Goal: Transaction & Acquisition: Book appointment/travel/reservation

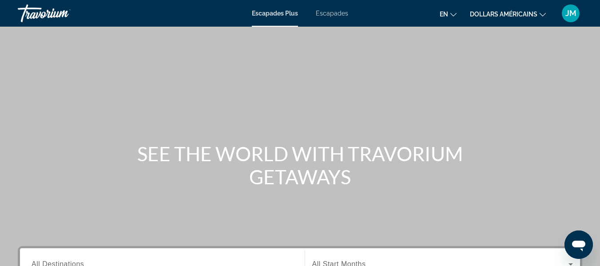
click at [498, 12] on font "dollars américains" at bounding box center [503, 14] width 67 height 7
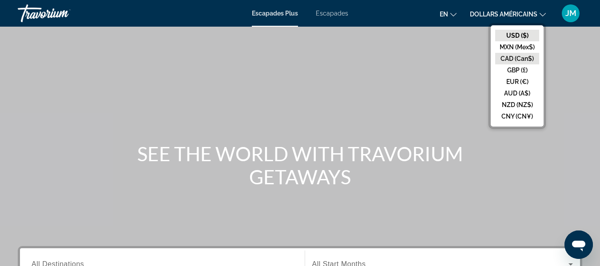
click at [522, 57] on button "CAD (Can$)" at bounding box center [517, 59] width 44 height 12
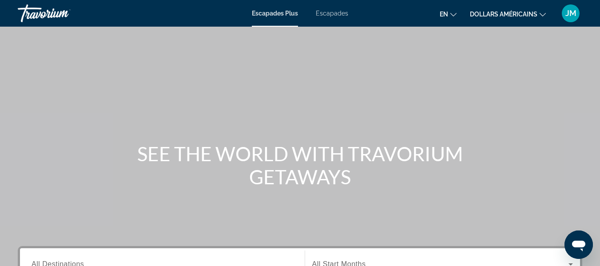
click at [330, 10] on font "Escapades" at bounding box center [332, 13] width 32 height 7
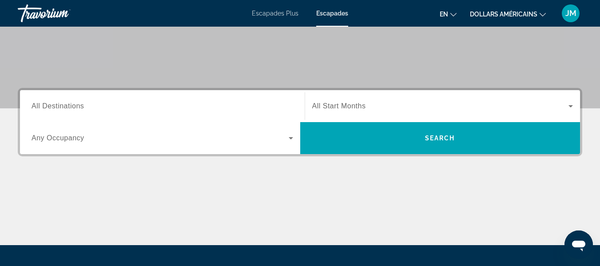
scroll to position [83, 0]
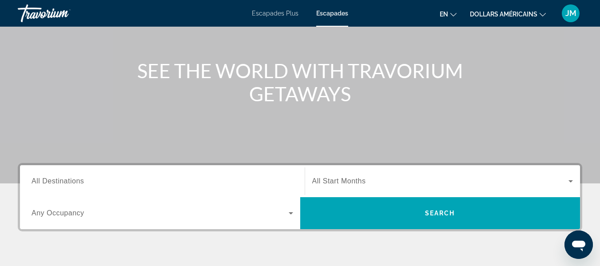
click at [353, 182] on span "All Start Months" at bounding box center [339, 181] width 54 height 8
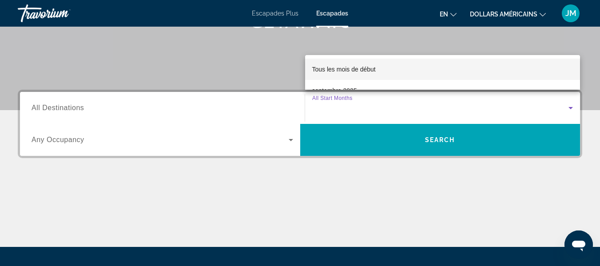
scroll to position [156, 0]
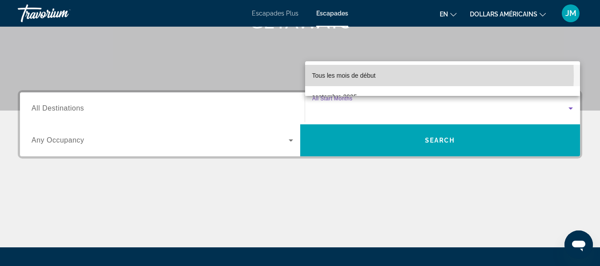
click at [360, 75] on font "Tous les mois de début" at bounding box center [343, 75] width 63 height 7
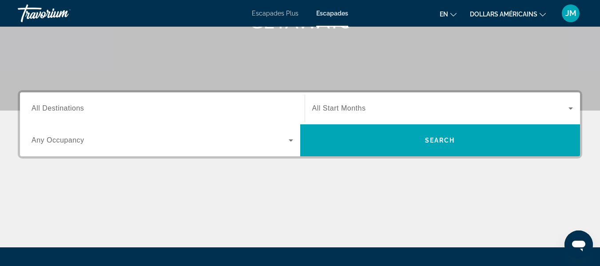
click at [353, 108] on span "All Start Months" at bounding box center [339, 108] width 54 height 8
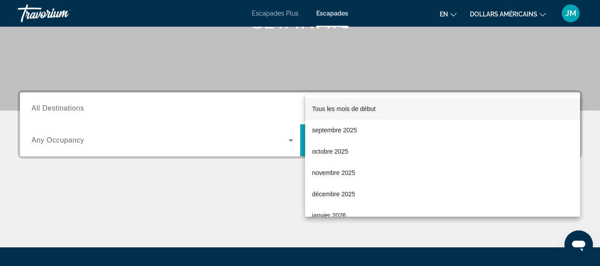
scroll to position [217, 0]
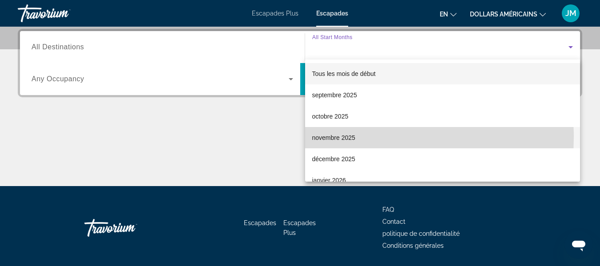
click at [343, 137] on font "novembre 2025" at bounding box center [333, 137] width 43 height 7
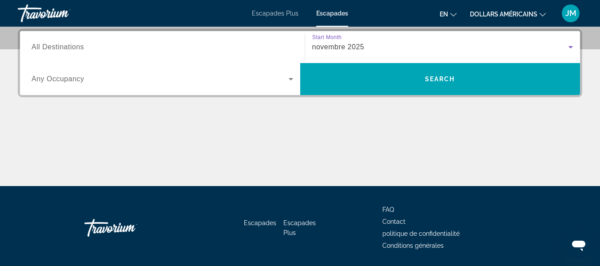
click at [364, 51] on div "novembre 2025" at bounding box center [440, 47] width 257 height 11
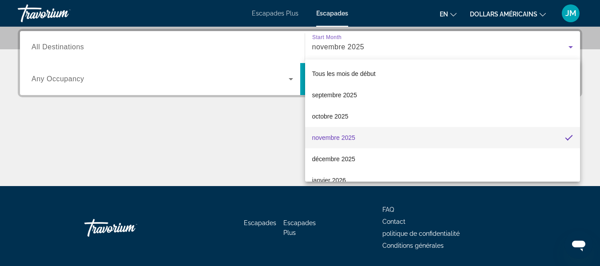
click at [364, 51] on div at bounding box center [300, 133] width 600 height 266
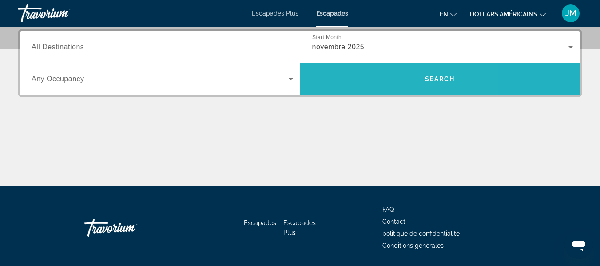
click at [370, 84] on span "Search widget" at bounding box center [440, 78] width 280 height 21
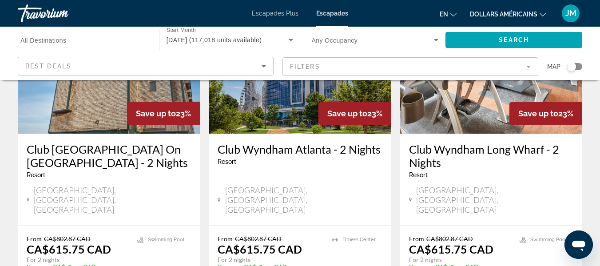
scroll to position [779, 0]
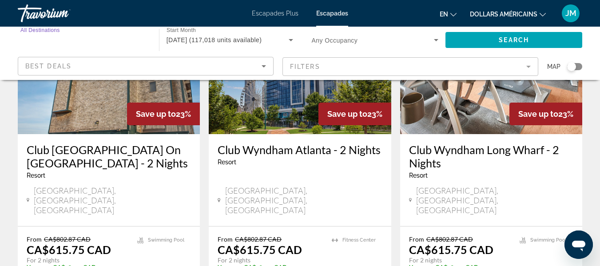
click at [128, 41] on input "Destination All Destinations" at bounding box center [83, 40] width 127 height 11
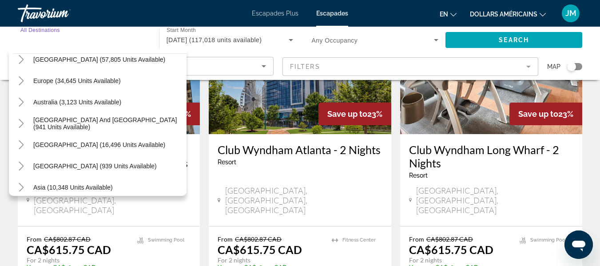
scroll to position [41, 0]
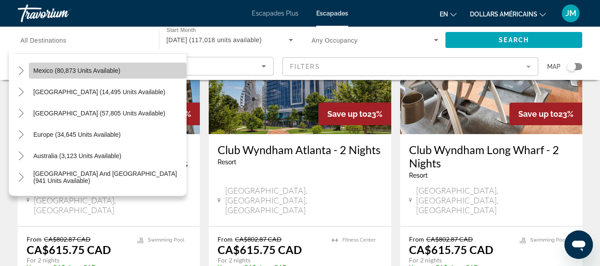
click at [123, 69] on span "Search widget" at bounding box center [108, 70] width 158 height 21
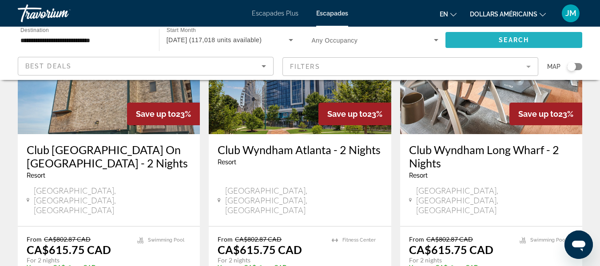
click at [484, 34] on span "Search widget" at bounding box center [513, 39] width 137 height 21
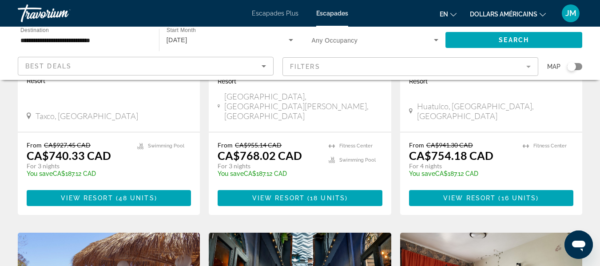
scroll to position [847, 0]
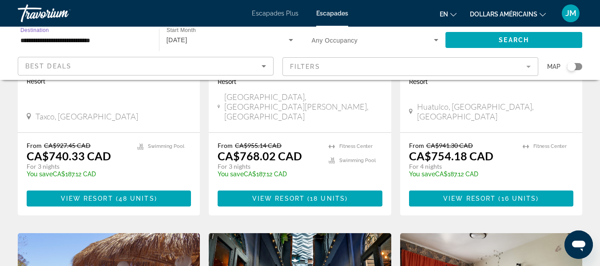
click at [114, 41] on input "**********" at bounding box center [83, 40] width 127 height 11
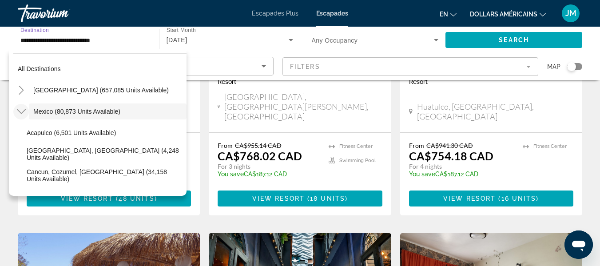
click at [20, 111] on icon "Toggle Mexico (80,873 units available)" at bounding box center [21, 111] width 9 height 9
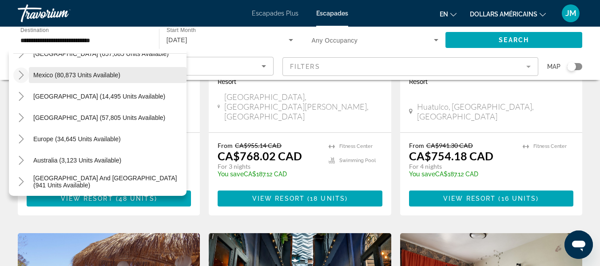
scroll to position [53, 0]
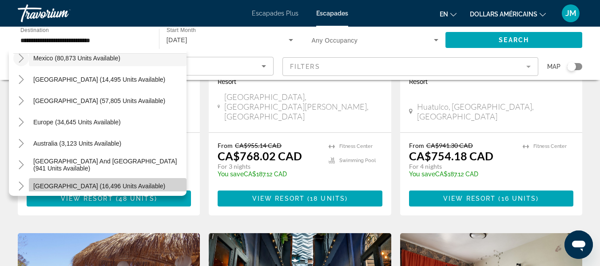
click at [111, 181] on span "Search widget" at bounding box center [108, 185] width 158 height 21
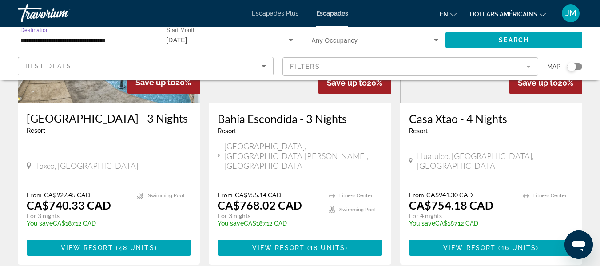
scroll to position [796, 0]
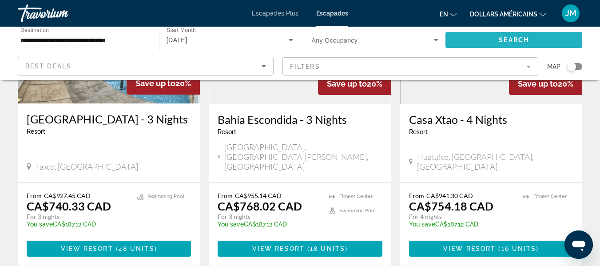
click at [526, 32] on span "Search widget" at bounding box center [513, 39] width 137 height 21
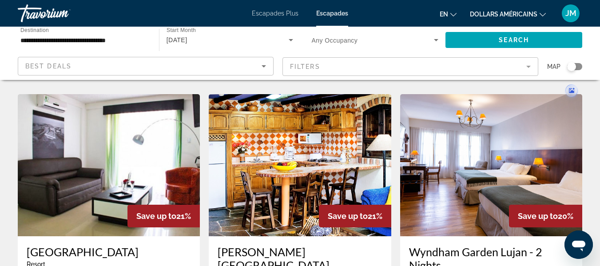
scroll to position [341, 0]
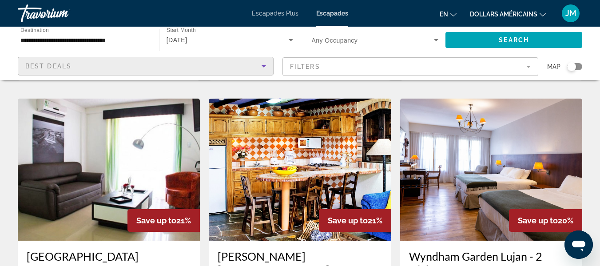
click at [262, 66] on icon "Sort by" at bounding box center [263, 66] width 4 height 2
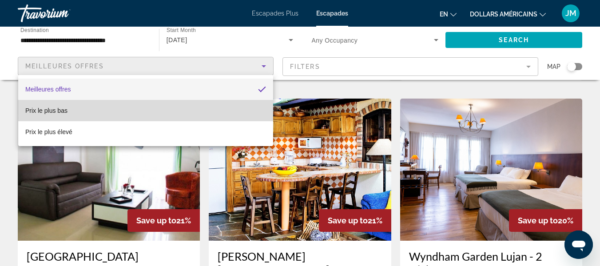
click at [188, 105] on mat-option "Prix ​​le plus bas" at bounding box center [145, 110] width 255 height 21
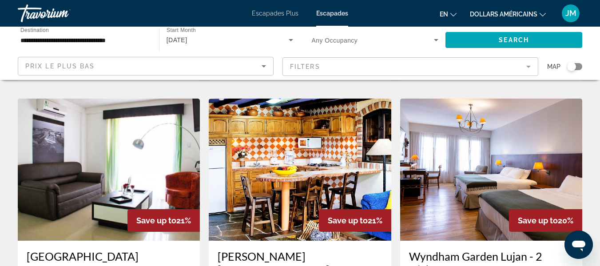
click at [394, 151] on app-weeks-search-item "Save up to 21% [PERSON_NAME][GEOGRAPHIC_DATA] [GEOGRAPHIC_DATA][US_STATE] - Thi…" at bounding box center [299, 271] width 191 height 344
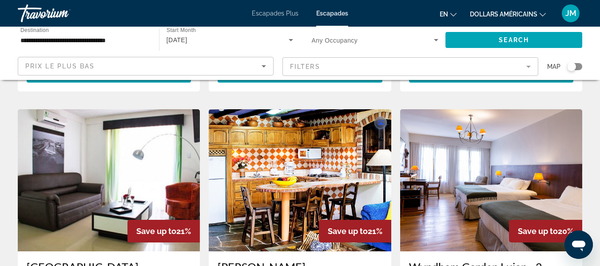
scroll to position [313, 0]
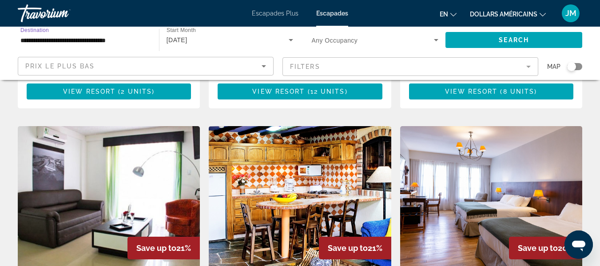
click at [131, 42] on input "**********" at bounding box center [83, 40] width 127 height 11
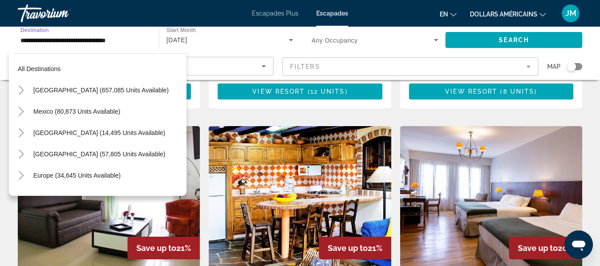
scroll to position [117, 0]
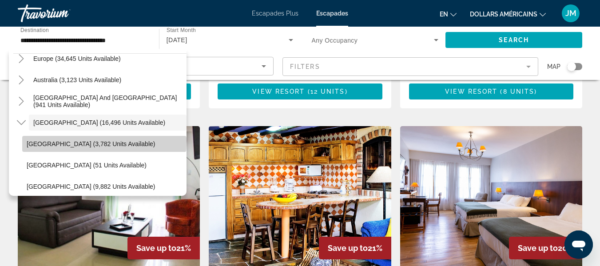
click at [104, 141] on span "[GEOGRAPHIC_DATA] (3,782 units available)" at bounding box center [91, 143] width 128 height 7
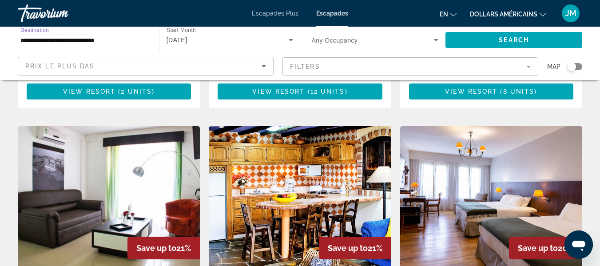
click at [133, 40] on input "**********" at bounding box center [83, 40] width 127 height 11
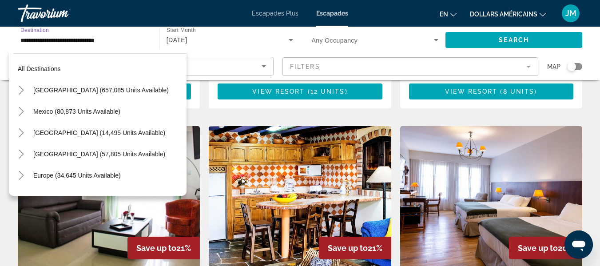
scroll to position [138, 0]
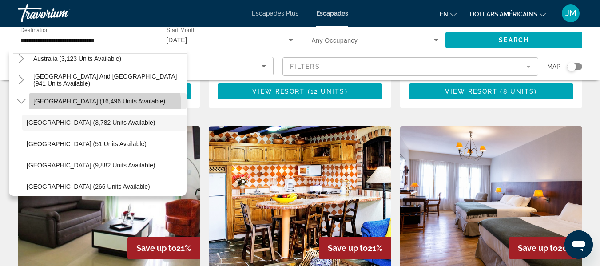
click at [96, 107] on span "Search widget" at bounding box center [108, 101] width 158 height 21
type input "**********"
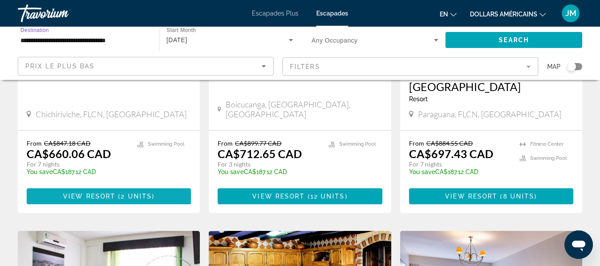
scroll to position [208, 0]
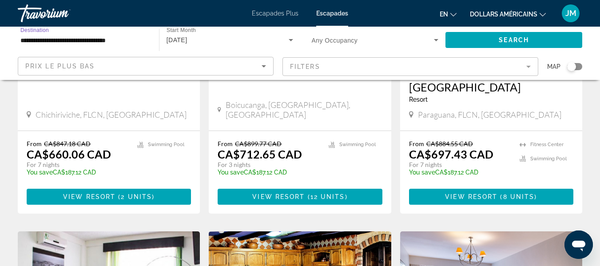
click at [132, 39] on input "**********" at bounding box center [83, 40] width 127 height 11
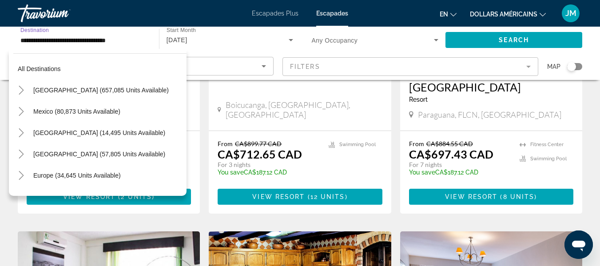
scroll to position [117, 0]
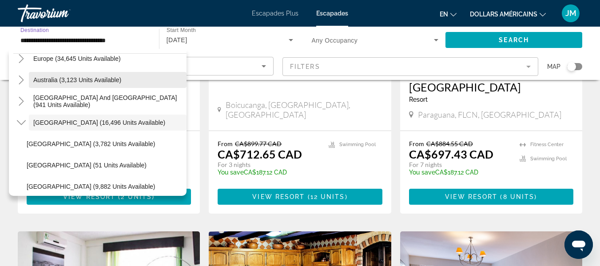
drag, startPoint x: 132, startPoint y: 39, endPoint x: 141, endPoint y: 72, distance: 34.3
click at [141, 53] on div "**********" at bounding box center [83, 40] width 141 height 27
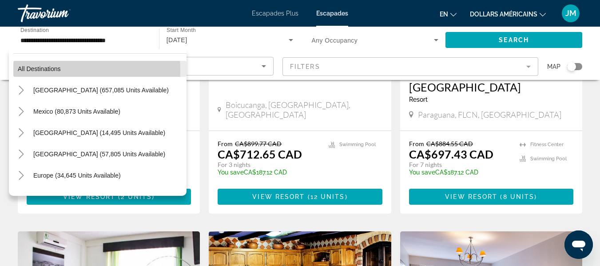
click at [63, 70] on span "Search widget" at bounding box center [99, 68] width 173 height 21
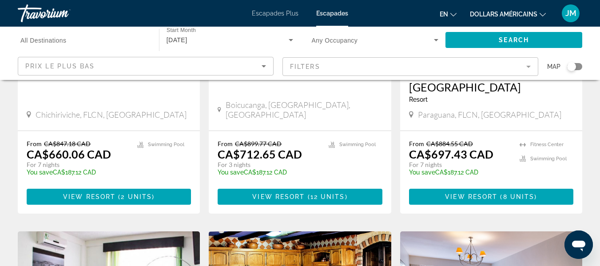
click at [531, 64] on mat-form-field "Filters" at bounding box center [410, 66] width 256 height 19
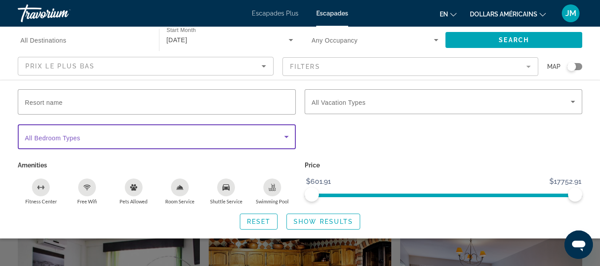
click at [196, 137] on span "Search widget" at bounding box center [154, 136] width 259 height 11
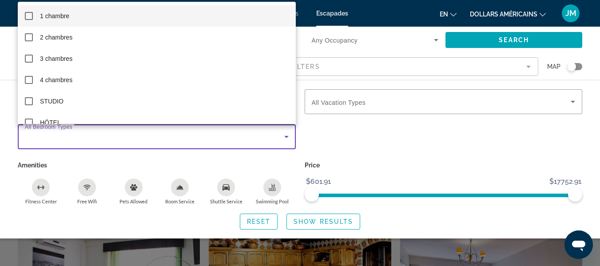
click at [196, 137] on div at bounding box center [300, 133] width 600 height 266
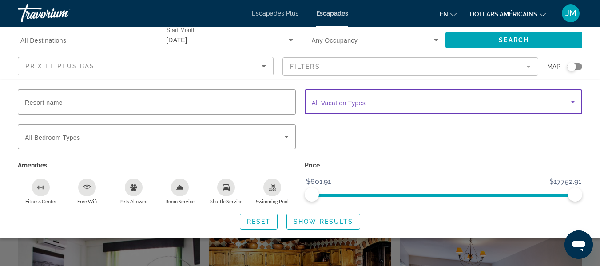
click at [329, 107] on span "Search widget" at bounding box center [441, 101] width 259 height 11
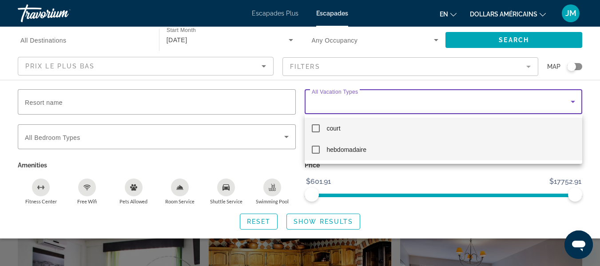
scroll to position [233, 0]
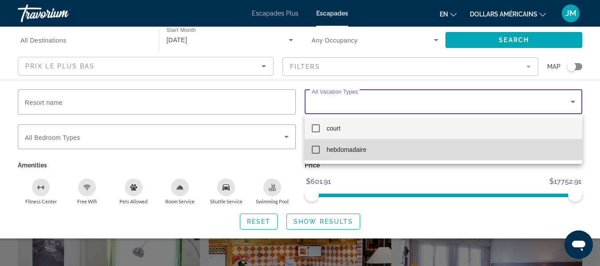
click at [315, 150] on mat-pseudo-checkbox at bounding box center [316, 150] width 8 height 8
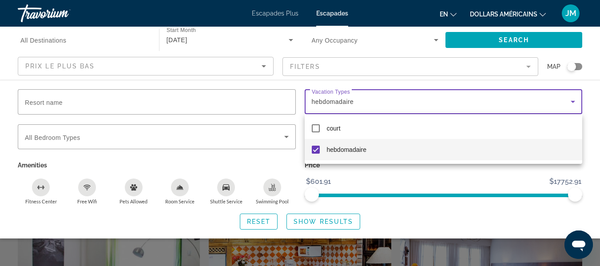
click at [353, 93] on div at bounding box center [300, 133] width 600 height 266
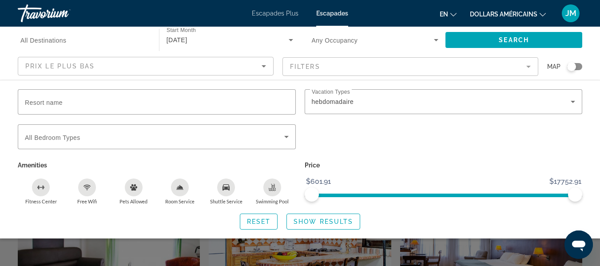
scroll to position [257, 0]
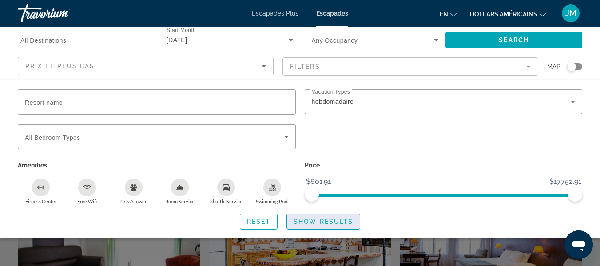
click at [317, 219] on span "Show Results" at bounding box center [322, 221] width 59 height 7
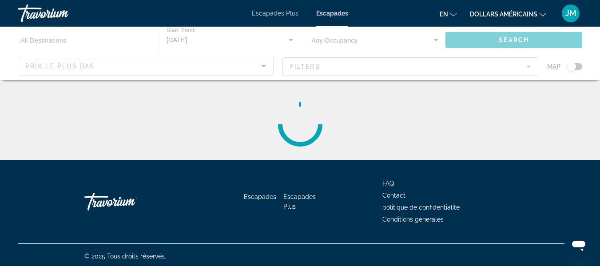
click at [411, 73] on div "Contenu principal" at bounding box center [300, 53] width 600 height 53
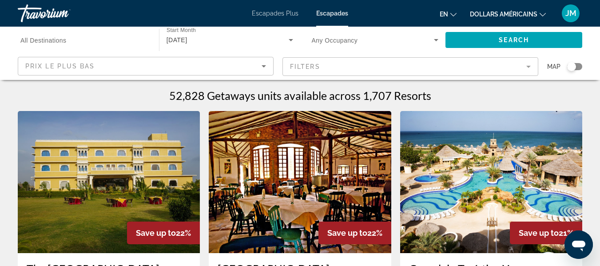
click at [516, 69] on mat-form-field "Filters" at bounding box center [410, 66] width 256 height 19
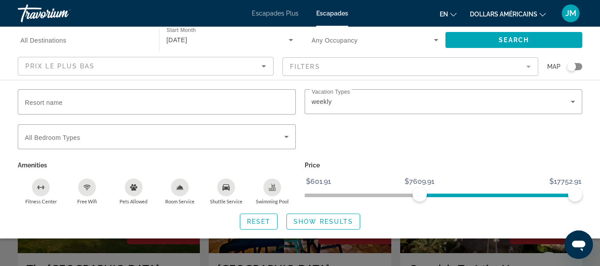
click at [420, 190] on span "ngx-slider" at bounding box center [498, 193] width 156 height 14
drag, startPoint x: 415, startPoint y: 191, endPoint x: 306, endPoint y: 197, distance: 108.5
click at [306, 197] on span "ngx-slider" at bounding box center [312, 194] width 14 height 14
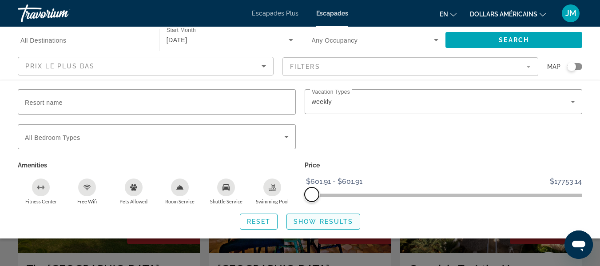
drag, startPoint x: 569, startPoint y: 196, endPoint x: 311, endPoint y: 223, distance: 259.4
click at [311, 223] on div "Resort name Vacation Types All Vacation Types weekly Bedroom Types All Bedroom …" at bounding box center [300, 159] width 600 height 140
click at [314, 223] on span "Show Results" at bounding box center [322, 221] width 59 height 7
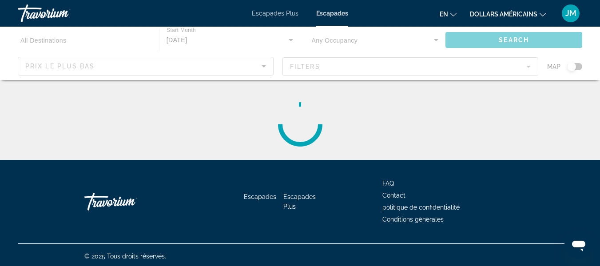
scroll to position [3, 0]
